Goal: Check status: Check status

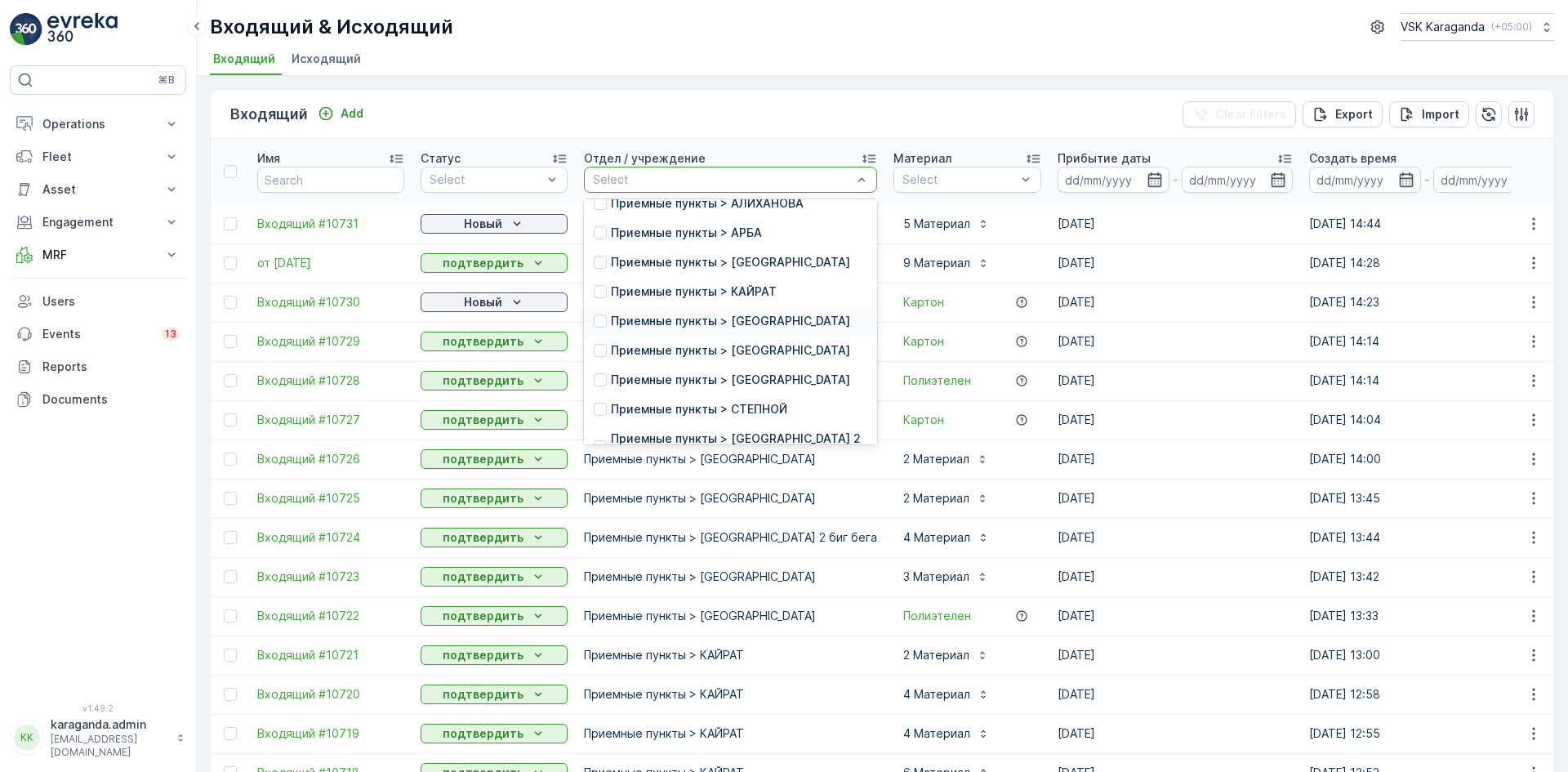
scroll to position [163, 0]
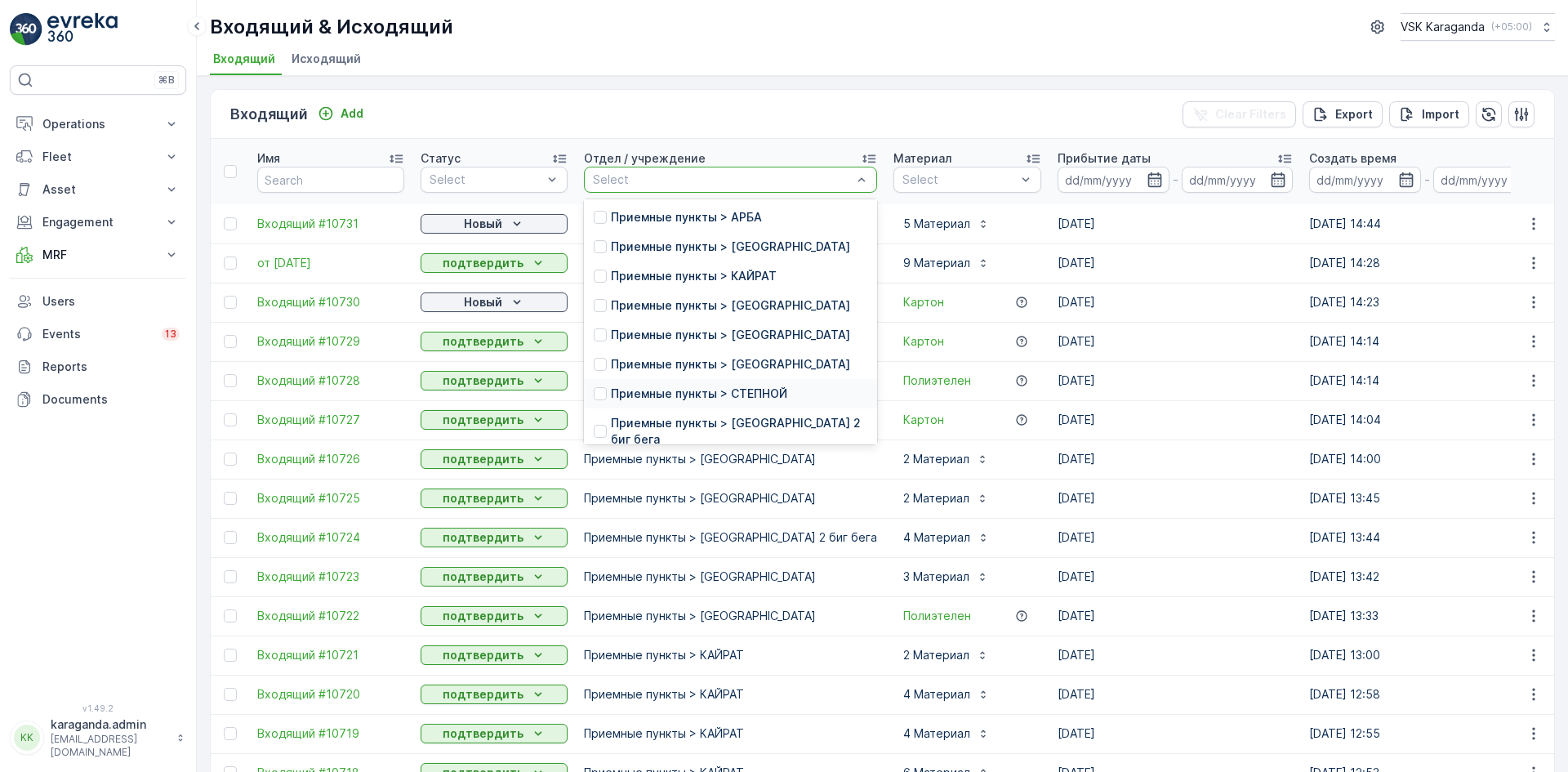
click at [692, 402] on p "Приемные пункты > СТЕПНОЙ" at bounding box center [698, 394] width 176 height 16
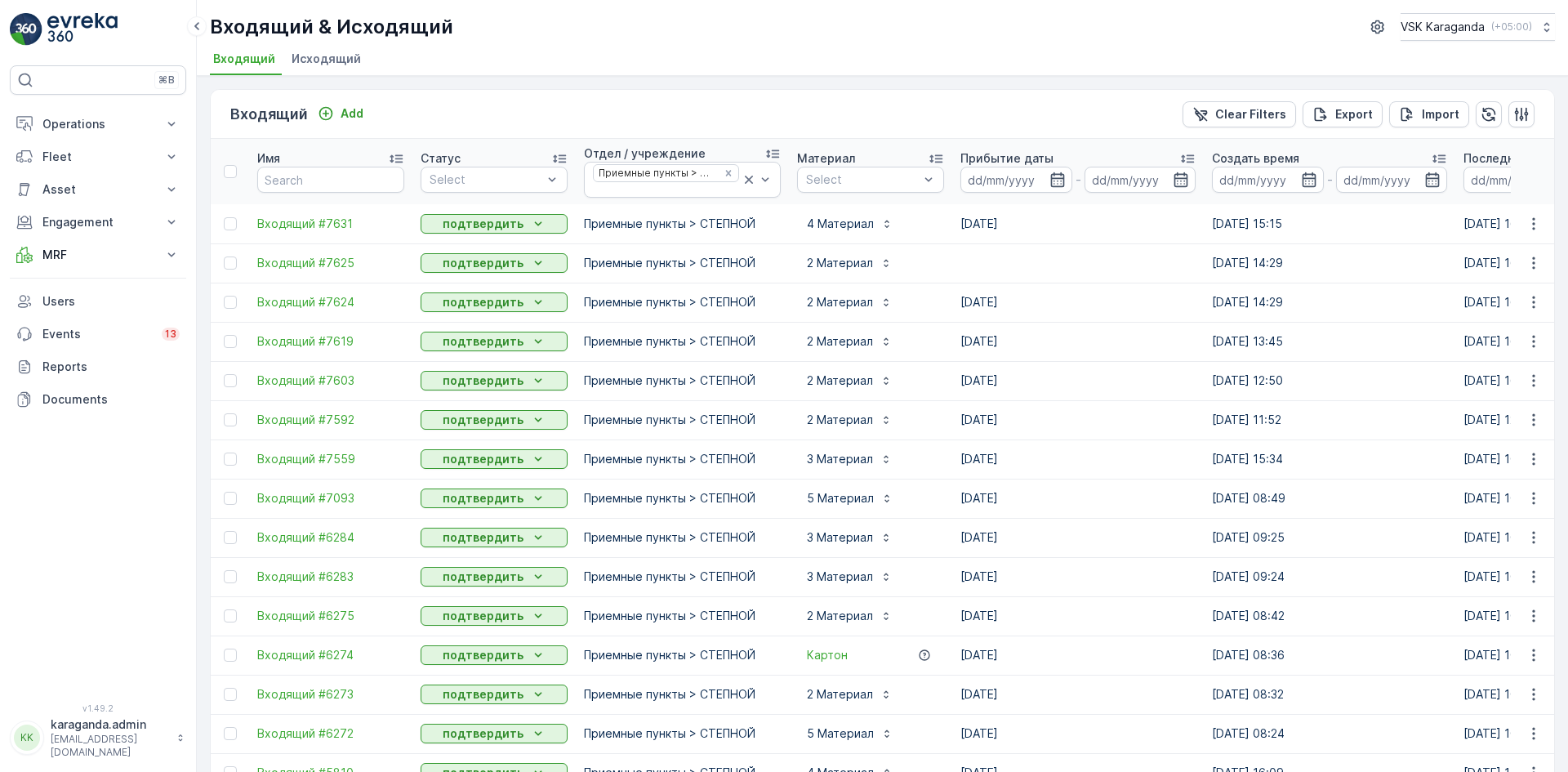
click at [342, 48] on li "Исходящий" at bounding box center [327, 60] width 79 height 27
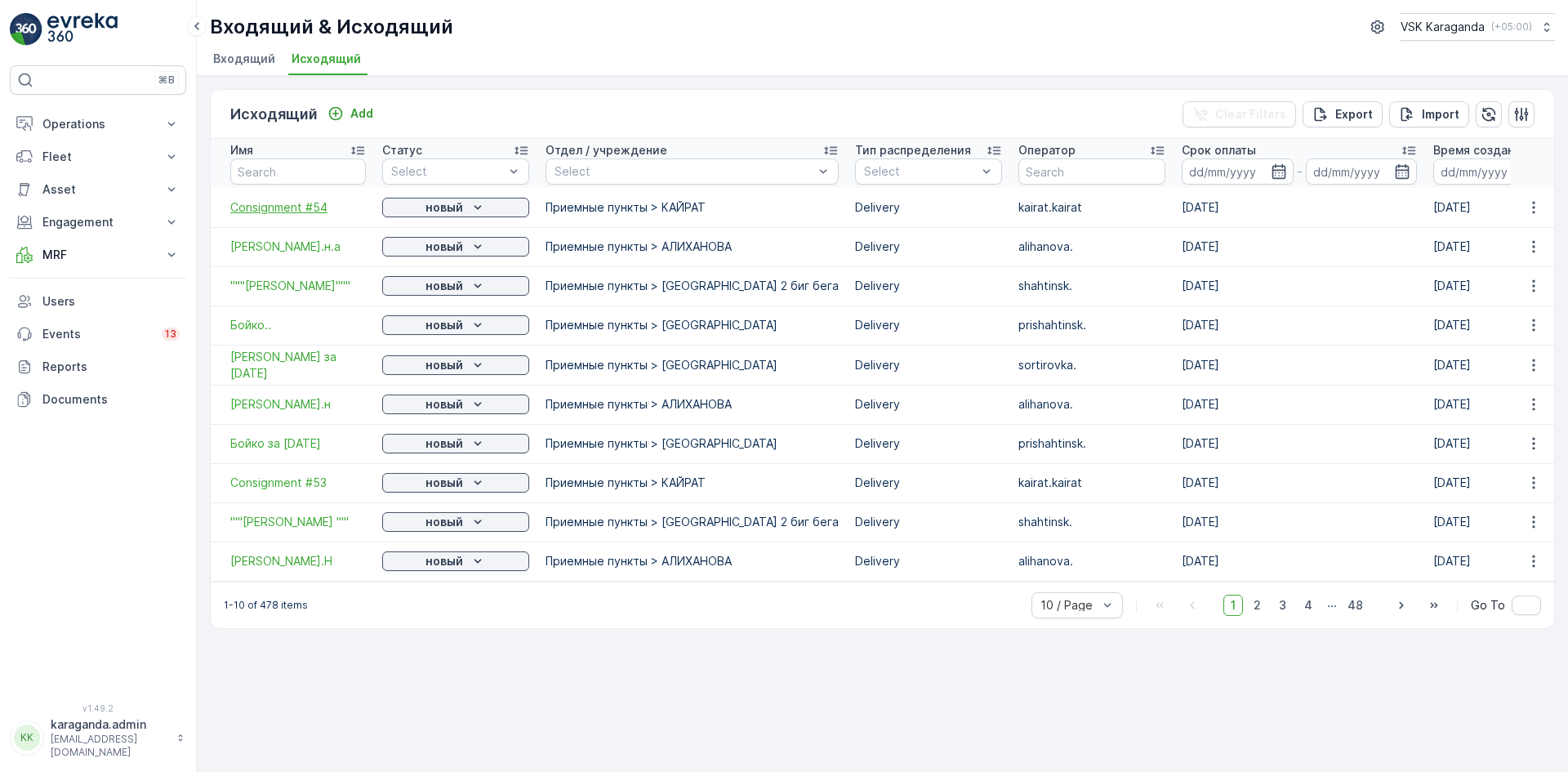
click at [266, 207] on span "Consignment #54" at bounding box center [298, 207] width 136 height 16
click at [63, 252] on p "MRF" at bounding box center [97, 254] width 111 height 16
click at [63, 287] on p "Входящий & Исходящий" at bounding box center [110, 283] width 137 height 16
